Goal: Check status: Check status

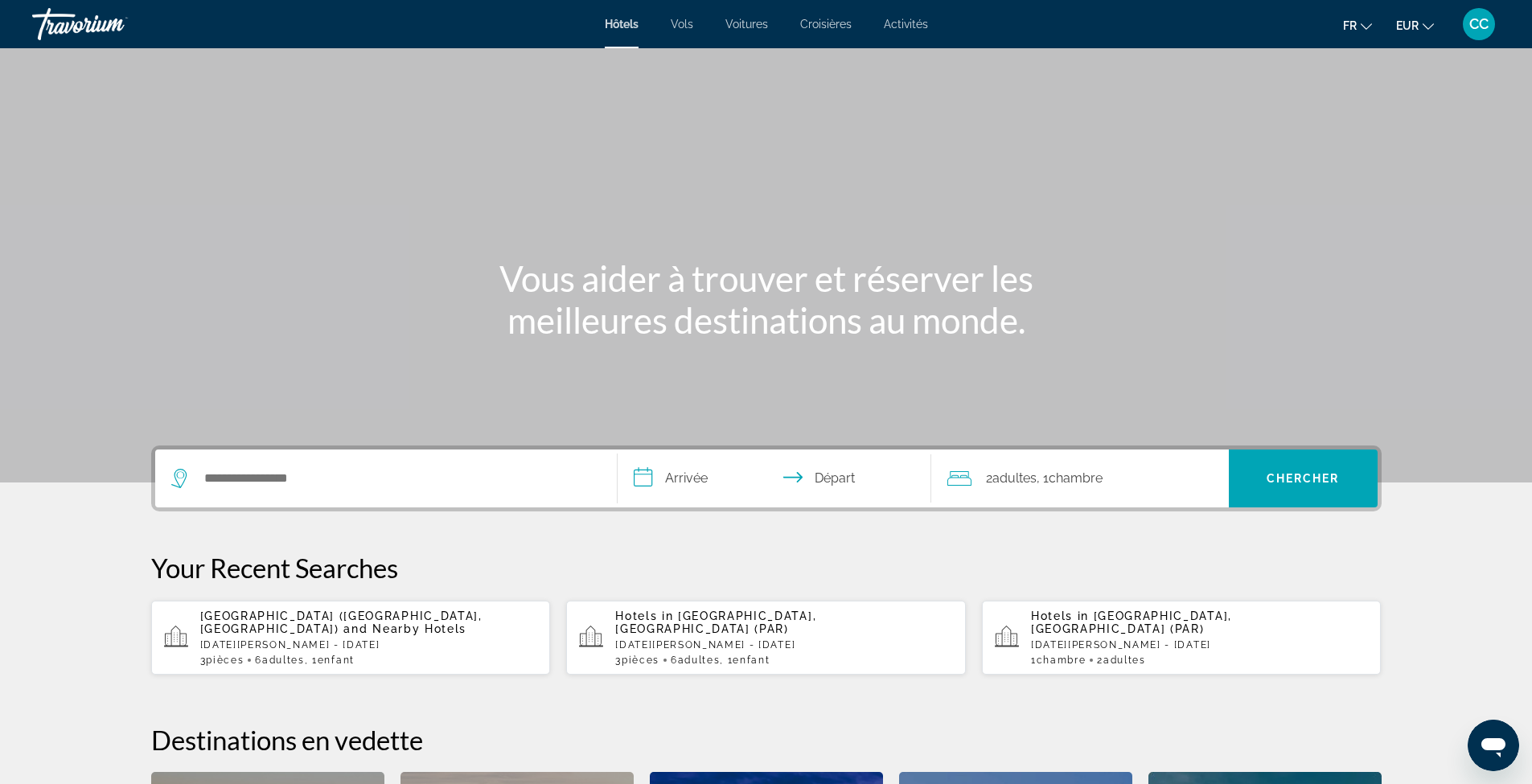
click at [1479, 30] on span "CC" at bounding box center [1479, 24] width 19 height 16
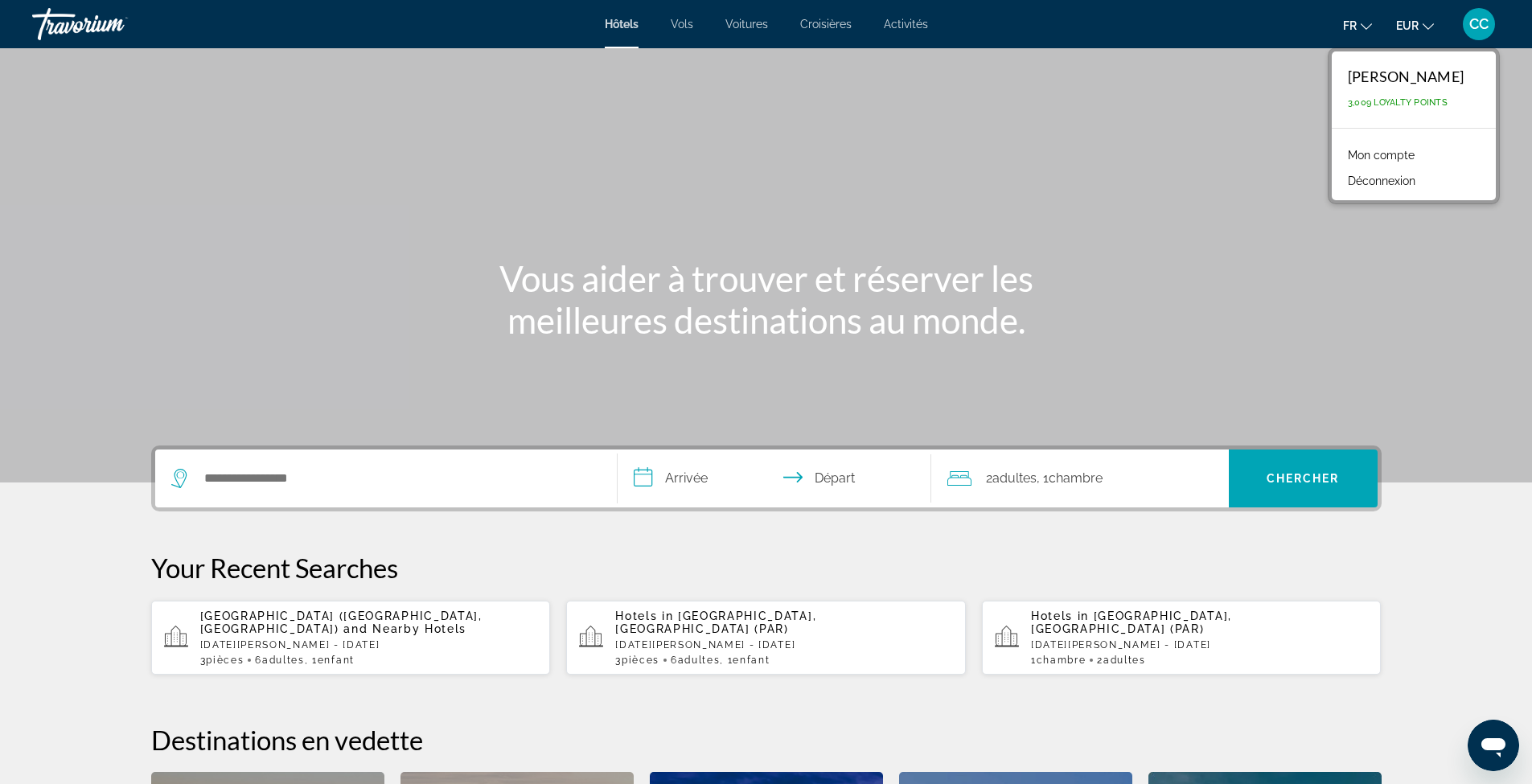
click at [1356, 146] on link "Mon compte" at bounding box center [1381, 155] width 83 height 21
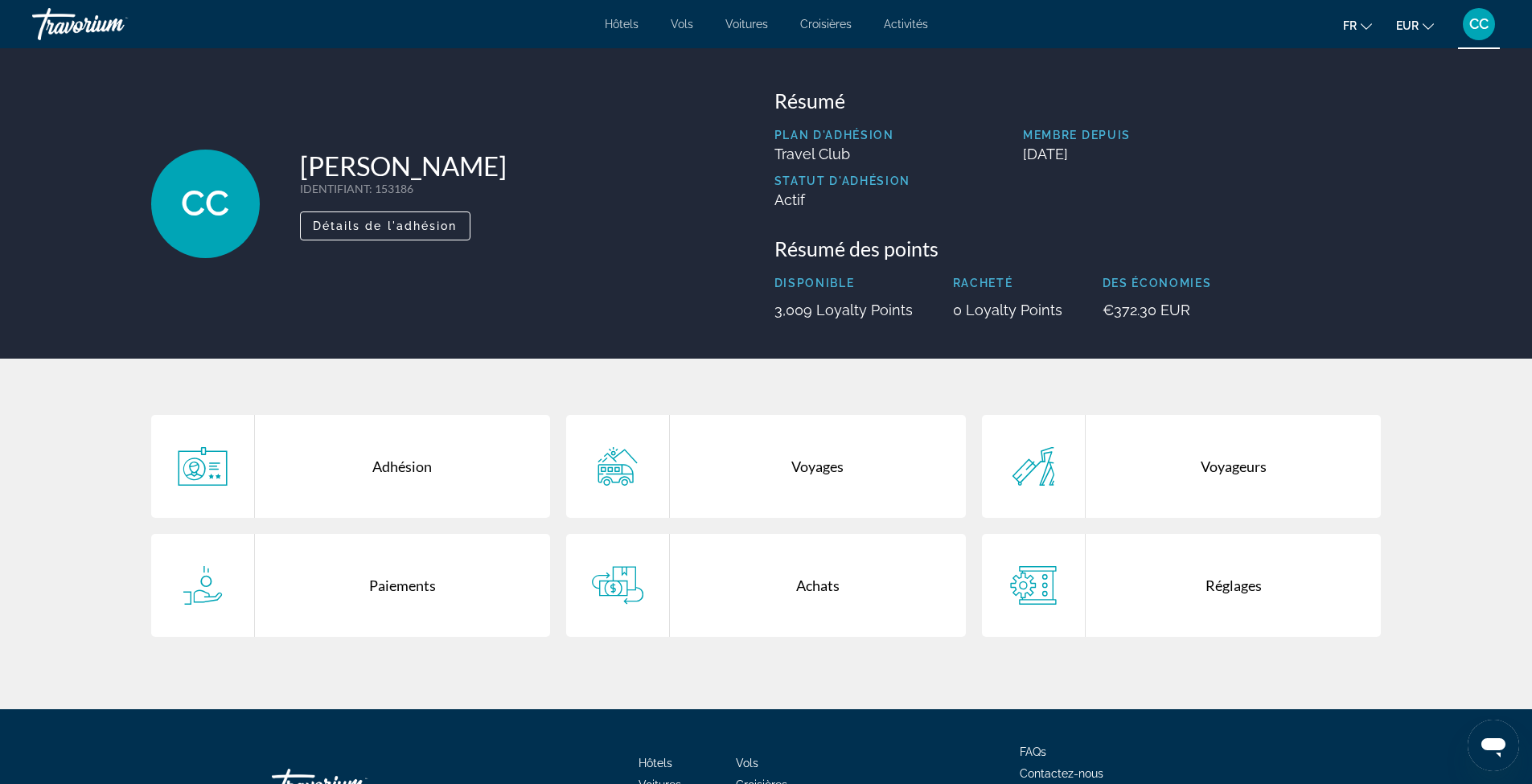
click at [751, 454] on div "Voyages" at bounding box center [818, 466] width 296 height 103
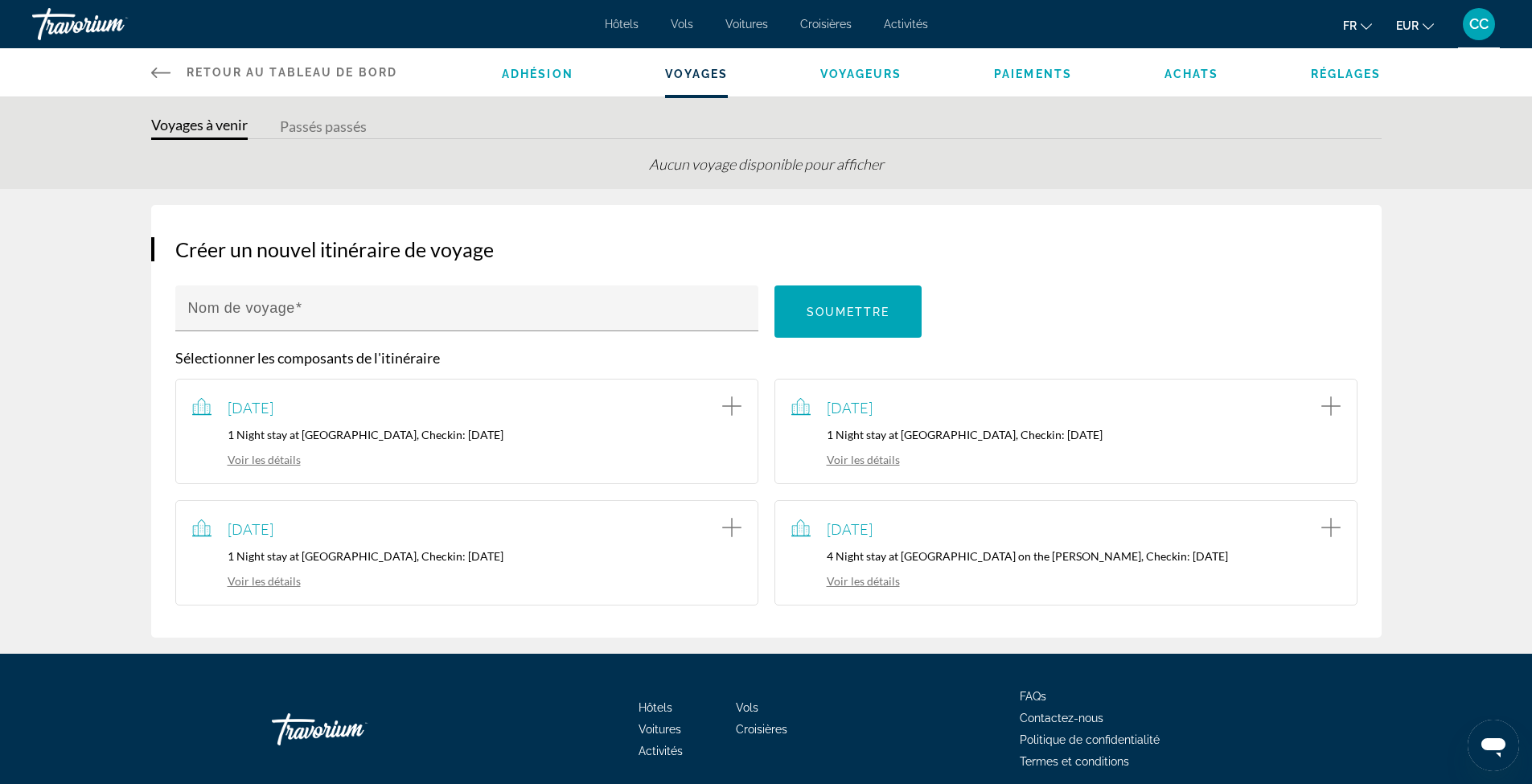
scroll to position [37, 0]
click at [851, 587] on link "Voir les détails" at bounding box center [846, 580] width 108 height 14
